Goal: Navigation & Orientation: Understand site structure

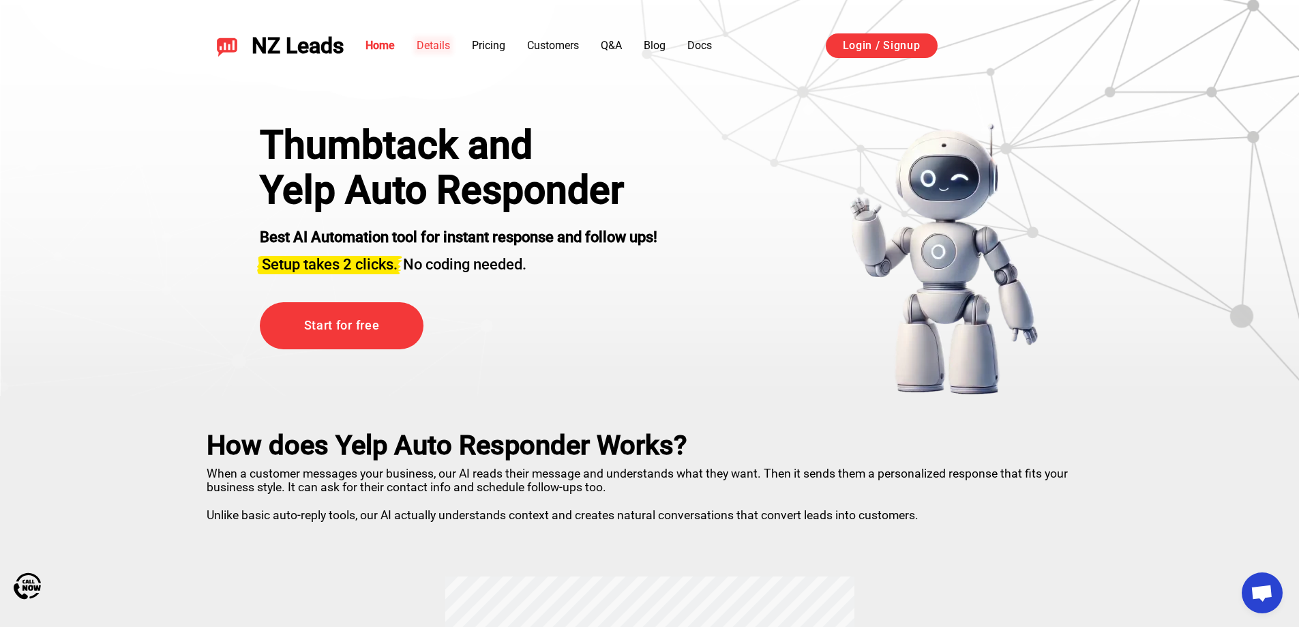
click at [447, 42] on link "Details" at bounding box center [433, 45] width 33 height 13
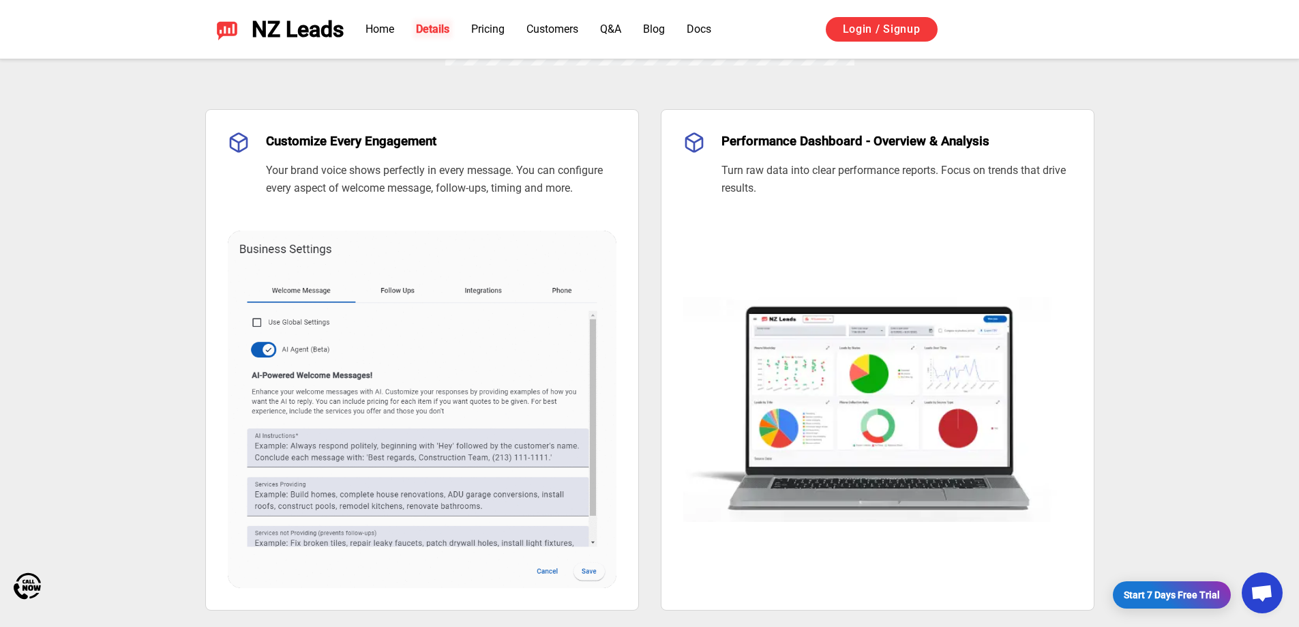
scroll to position [1008, 0]
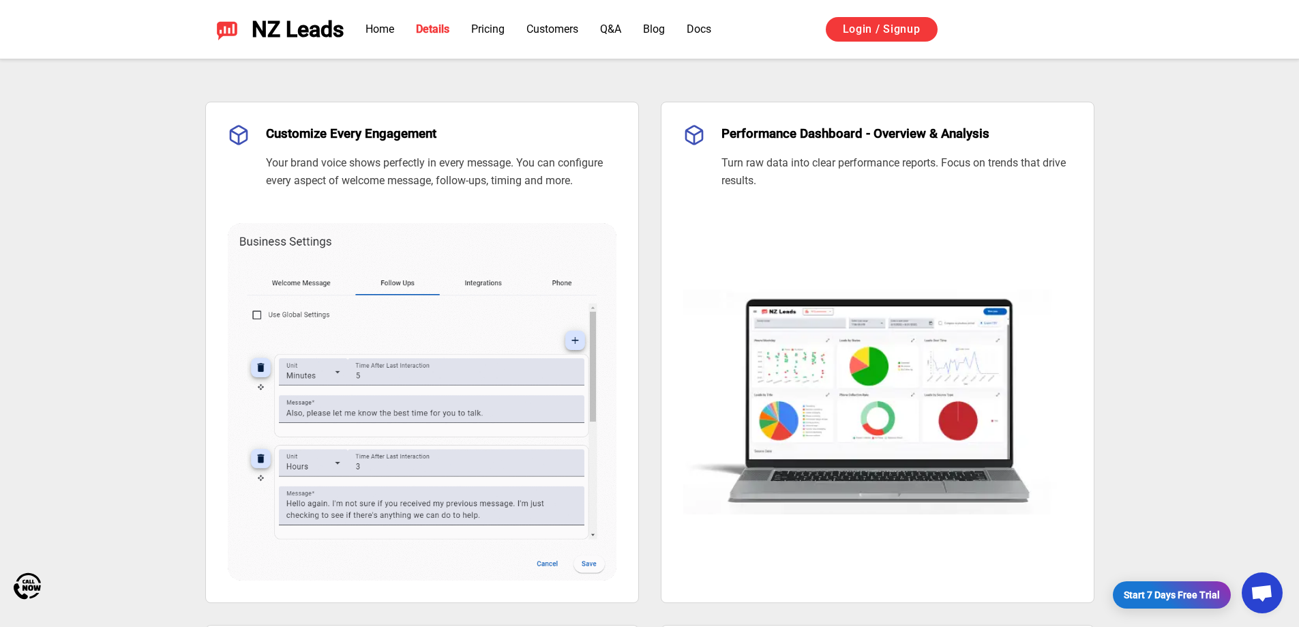
click at [475, 37] on div "Home Details Pricing Customers Q&A Blog Docs Login / Signup" at bounding box center [719, 29] width 751 height 26
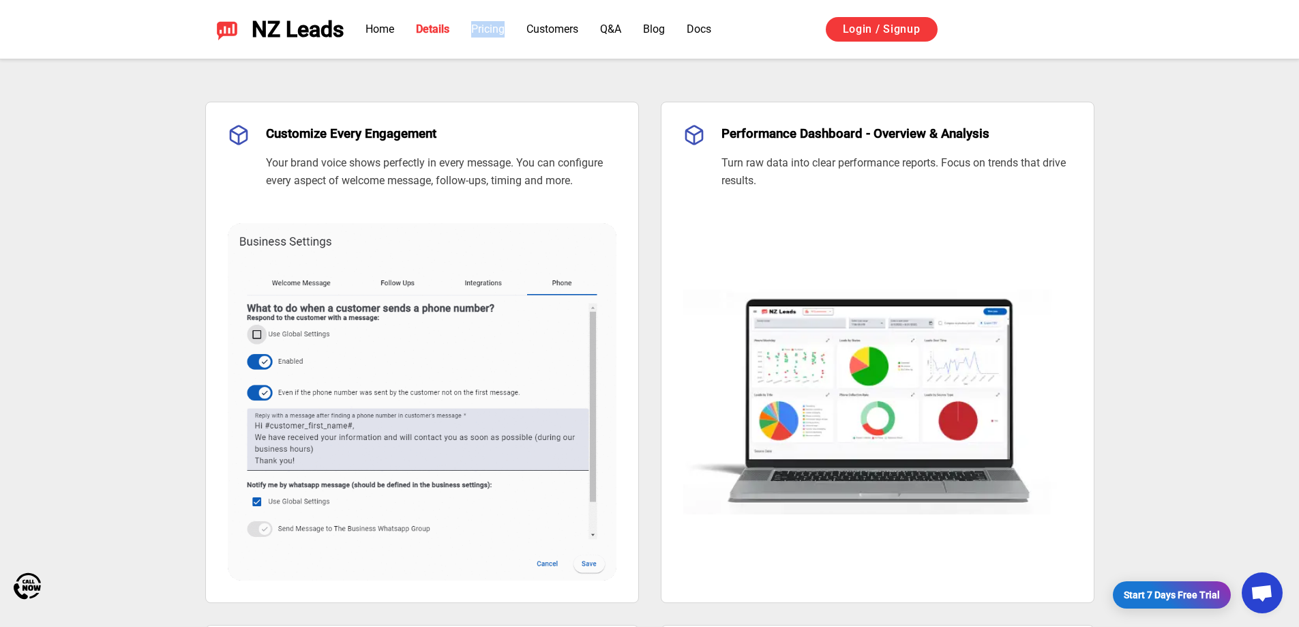
click at [475, 37] on div "Home Details Pricing Customers Q&A Blog Docs Login / Signup" at bounding box center [719, 29] width 751 height 26
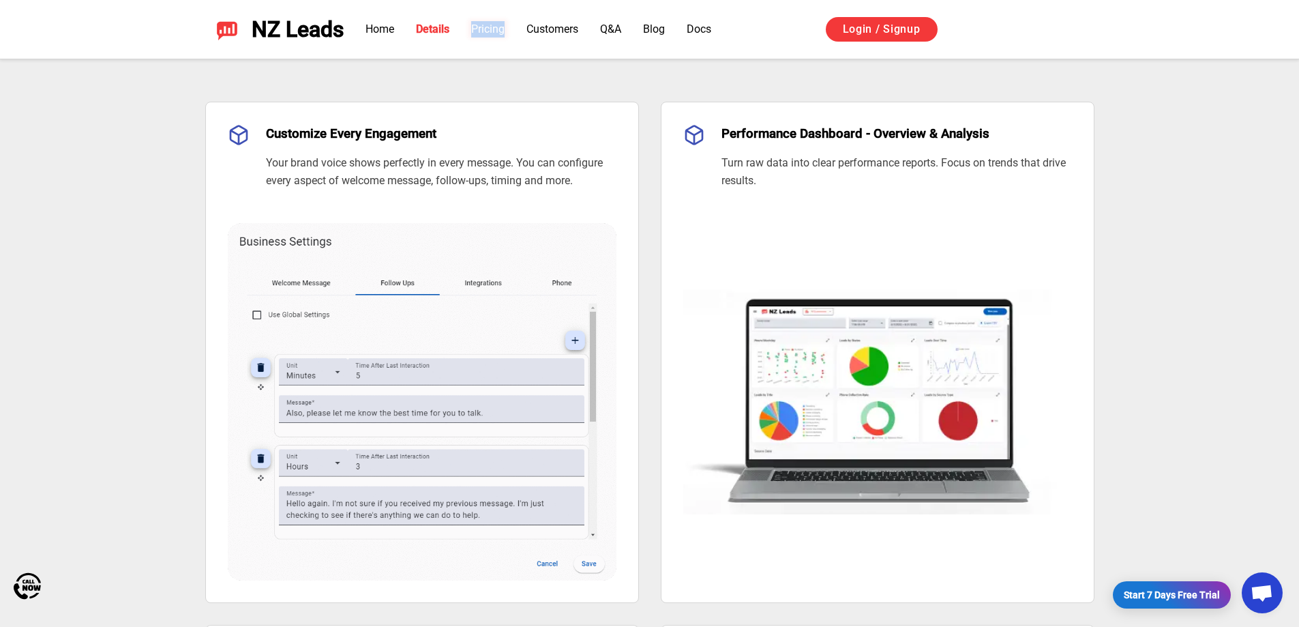
click at [481, 31] on link "Pricing" at bounding box center [487, 28] width 33 height 13
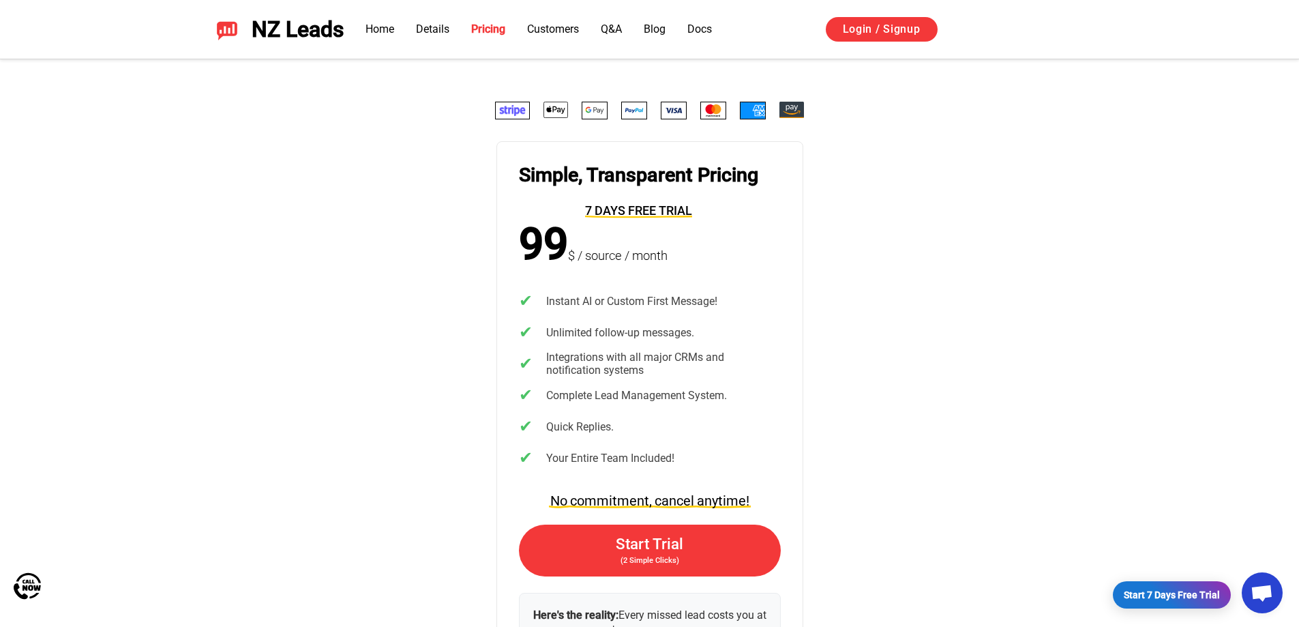
click at [467, 87] on div "Simple, Transparent Pricing 7 days free trial 99 $ / source / month ✔ Instant A…" at bounding box center [649, 406] width 1299 height 696
click at [529, 31] on link "Customers" at bounding box center [553, 28] width 52 height 13
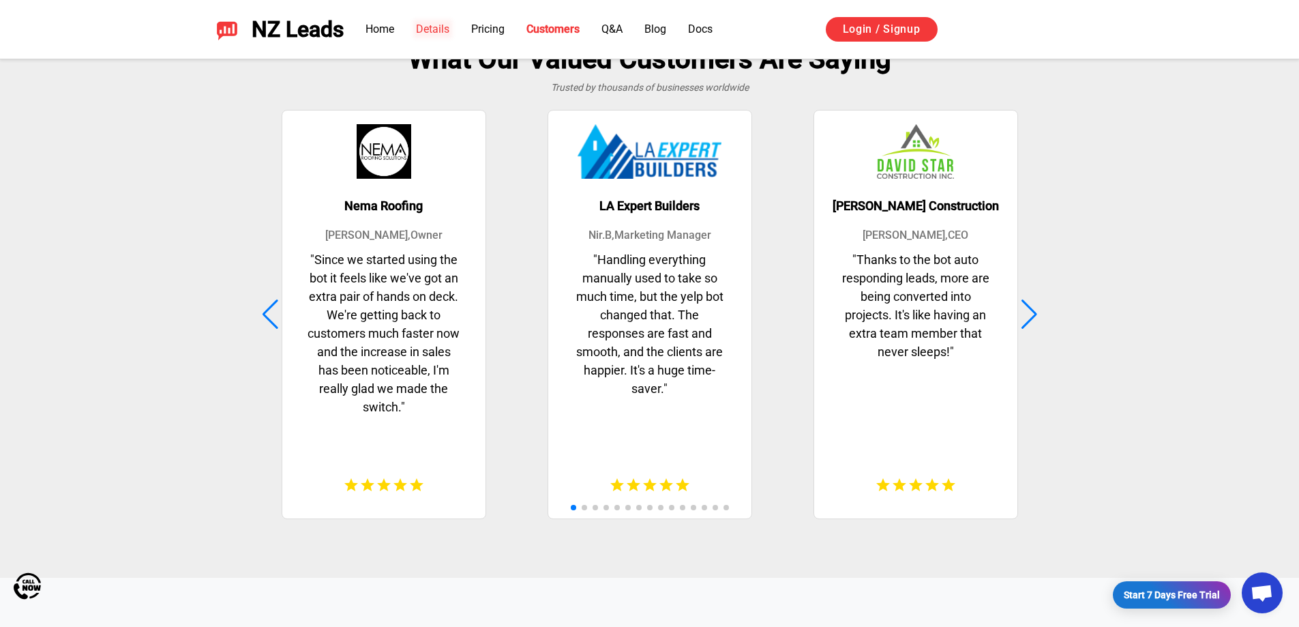
click at [430, 32] on link "Details" at bounding box center [432, 28] width 33 height 13
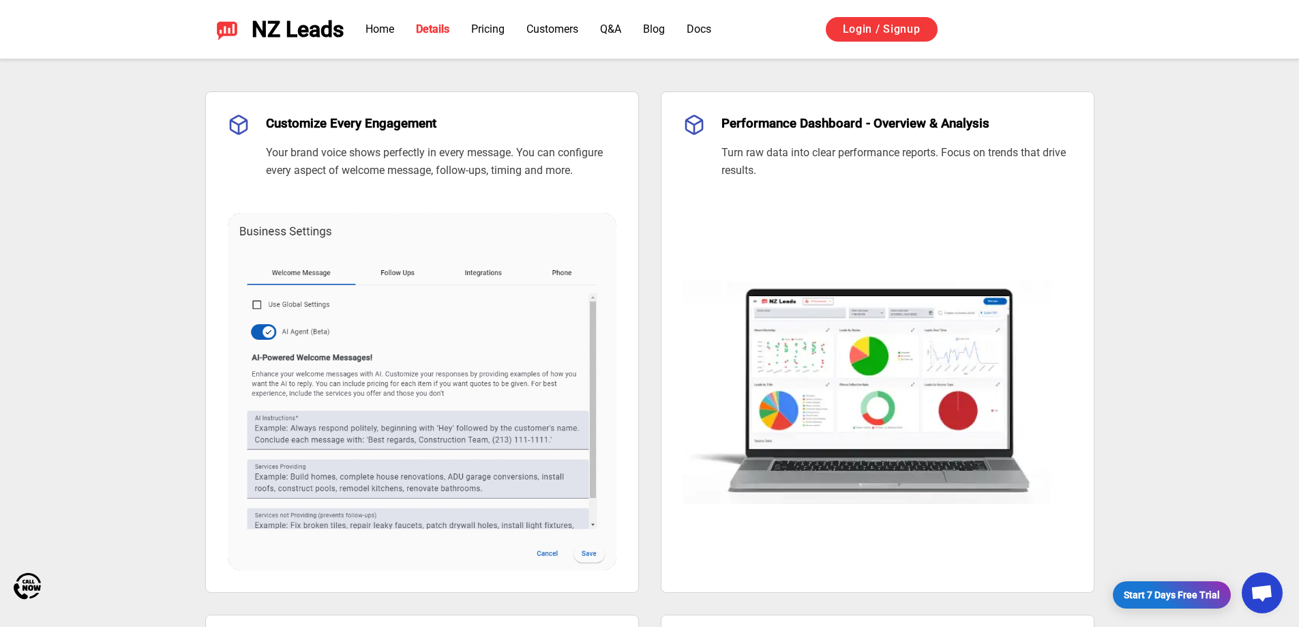
scroll to position [1008, 0]
